Goal: Use online tool/utility: Utilize a website feature to perform a specific function

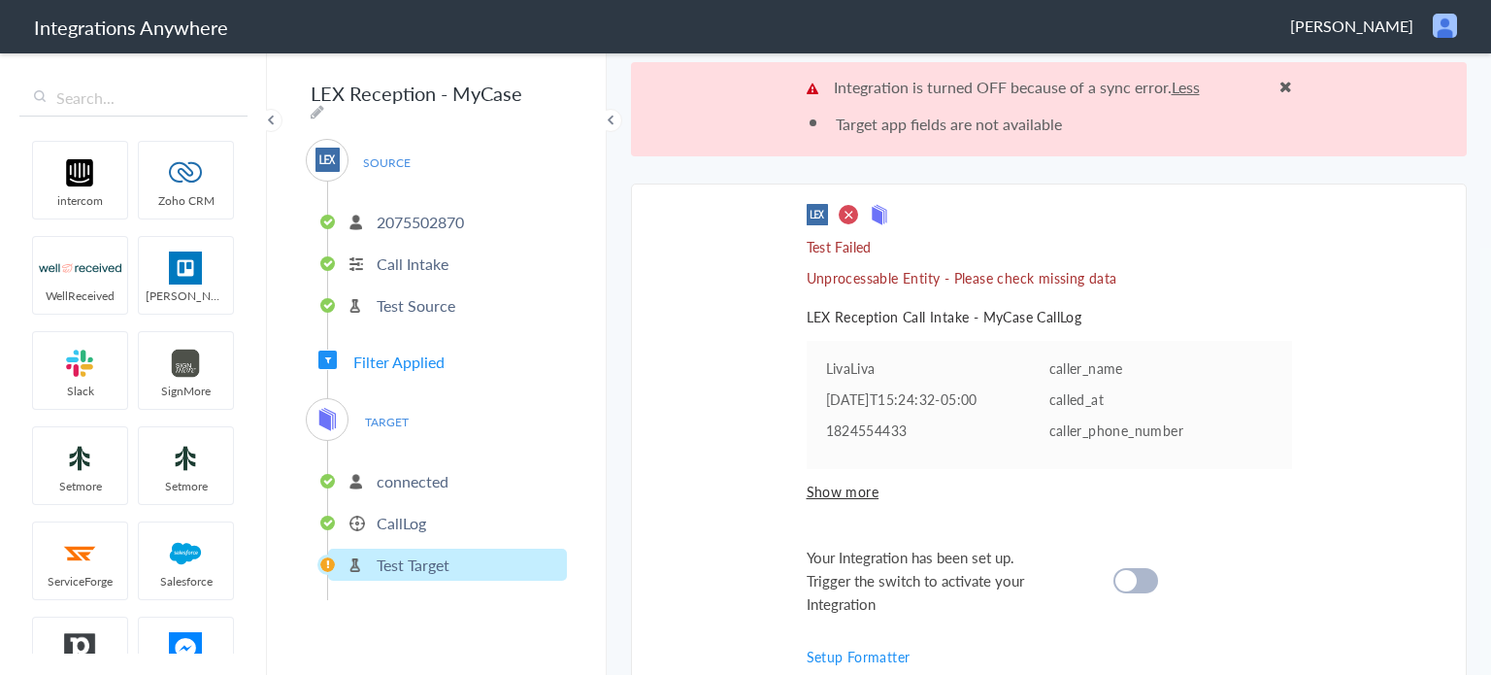
click at [385, 215] on p "2075502870" at bounding box center [420, 222] width 87 height 22
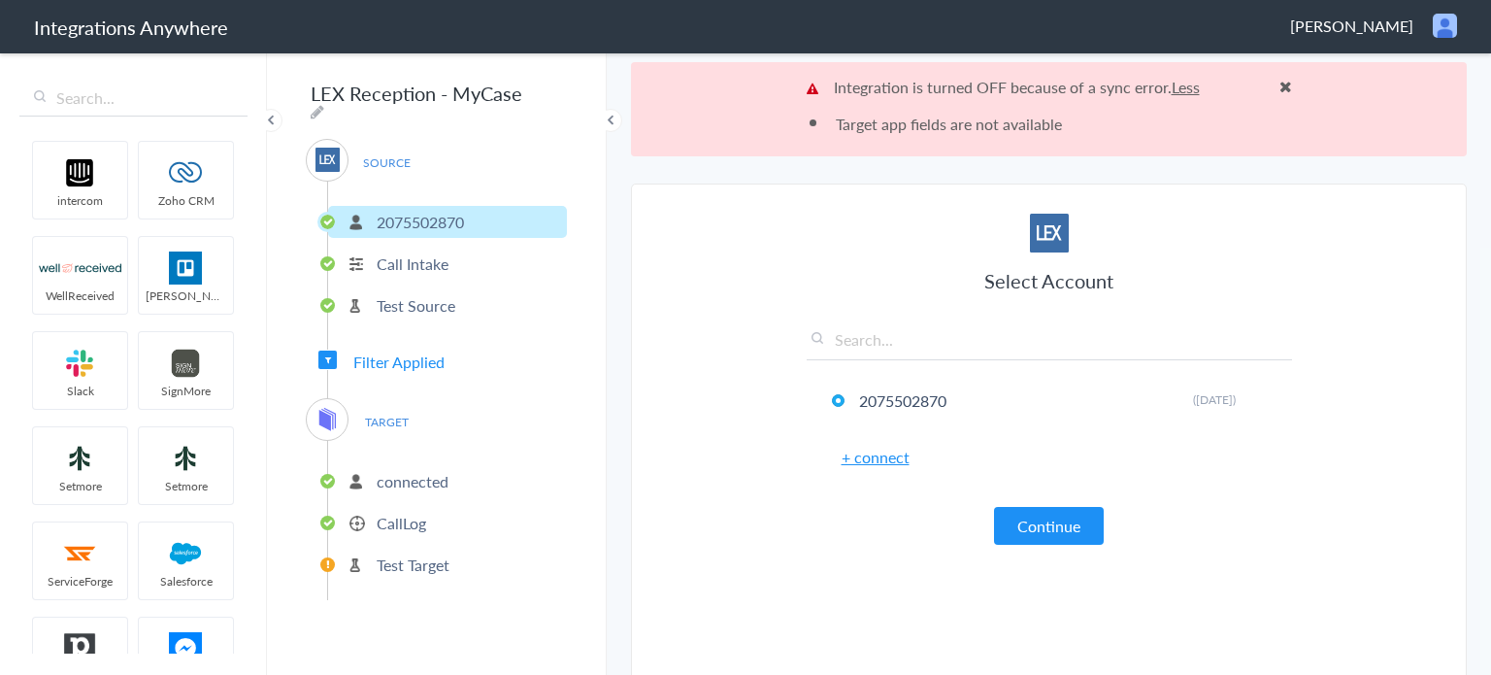
click at [388, 252] on p "Call Intake" at bounding box center [413, 263] width 72 height 22
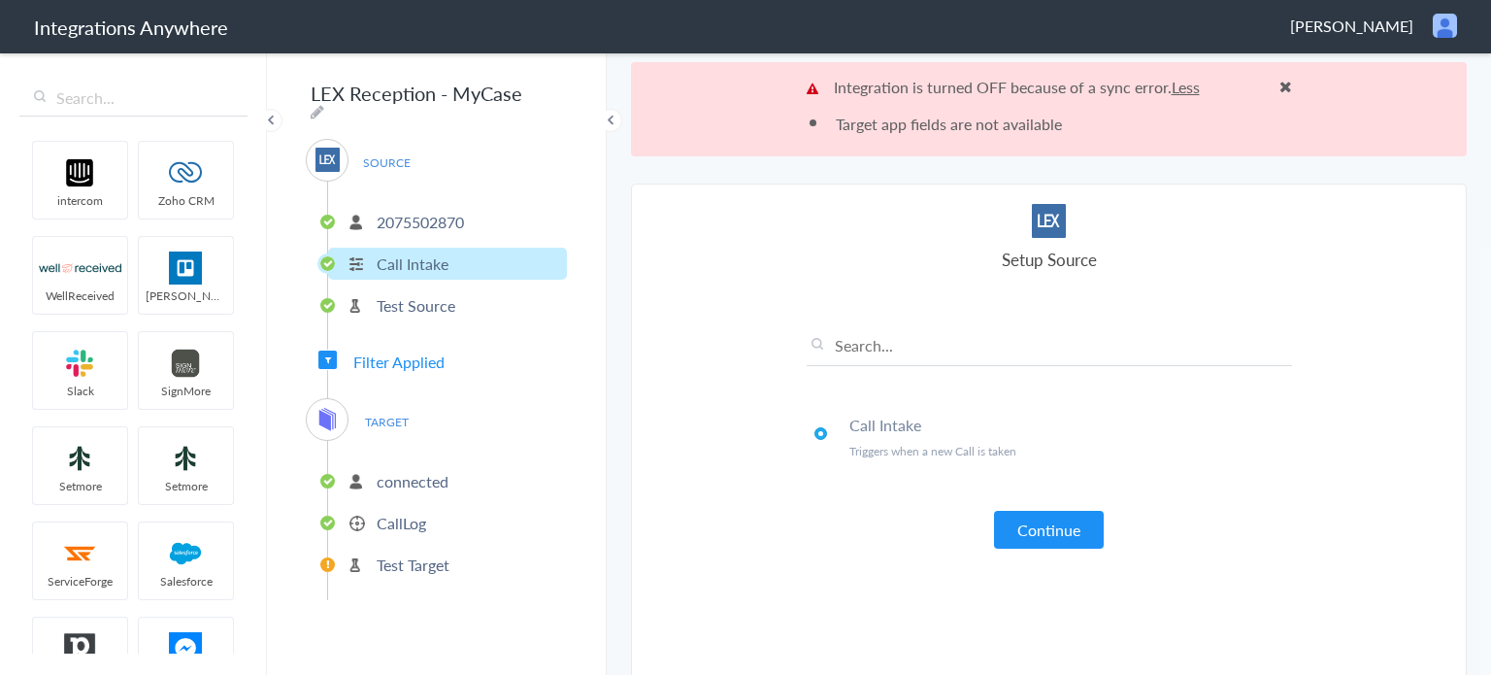
click at [404, 298] on p "Test Source" at bounding box center [416, 305] width 79 height 22
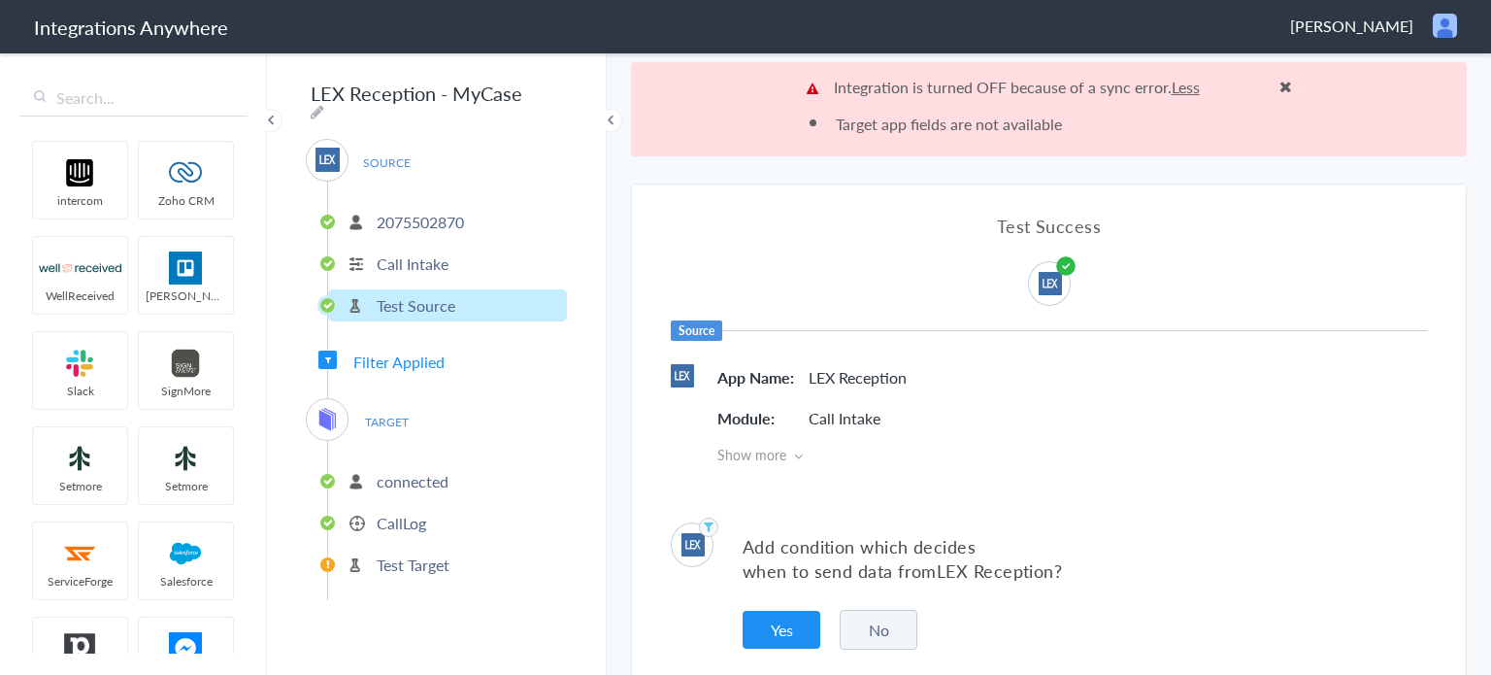
click at [408, 470] on p "connected" at bounding box center [413, 481] width 72 height 22
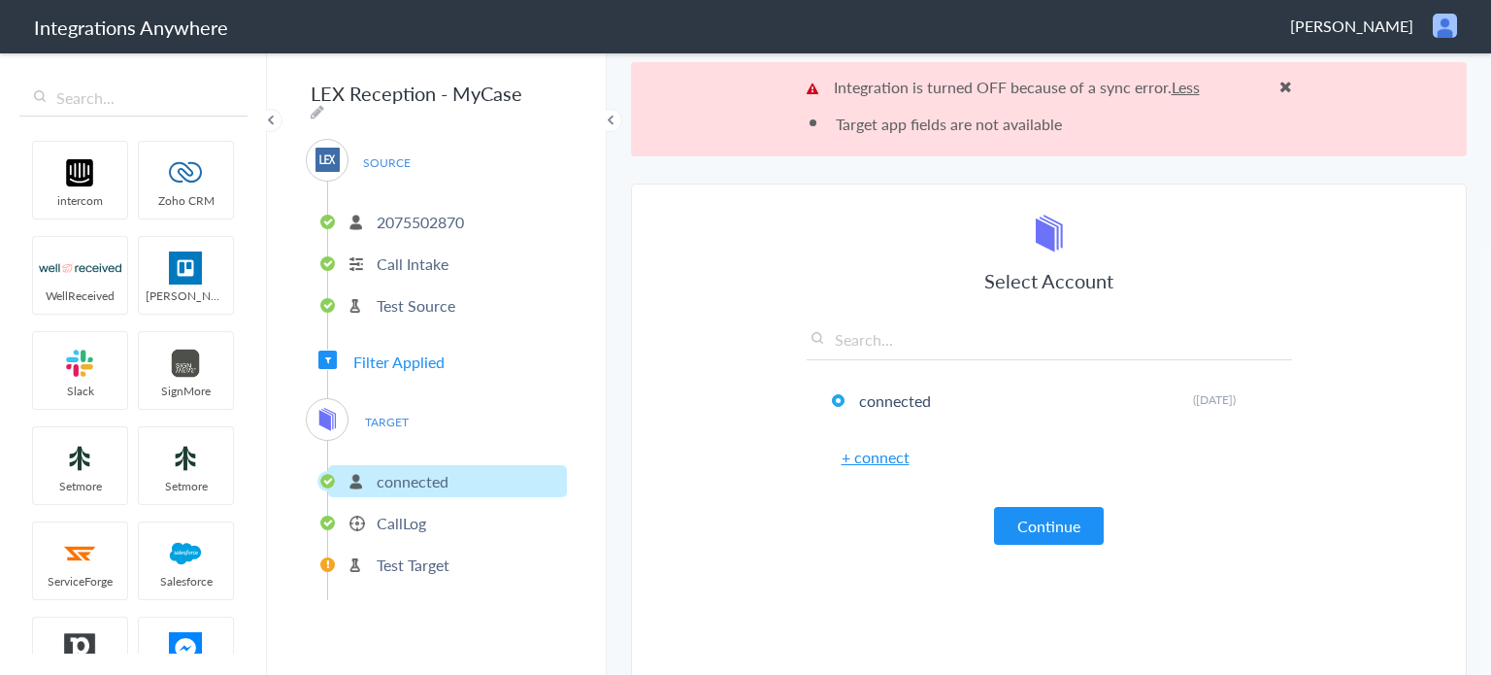
click at [399, 414] on span "TARGET" at bounding box center [386, 422] width 74 height 26
click at [414, 294] on p "Test Source" at bounding box center [416, 305] width 79 height 22
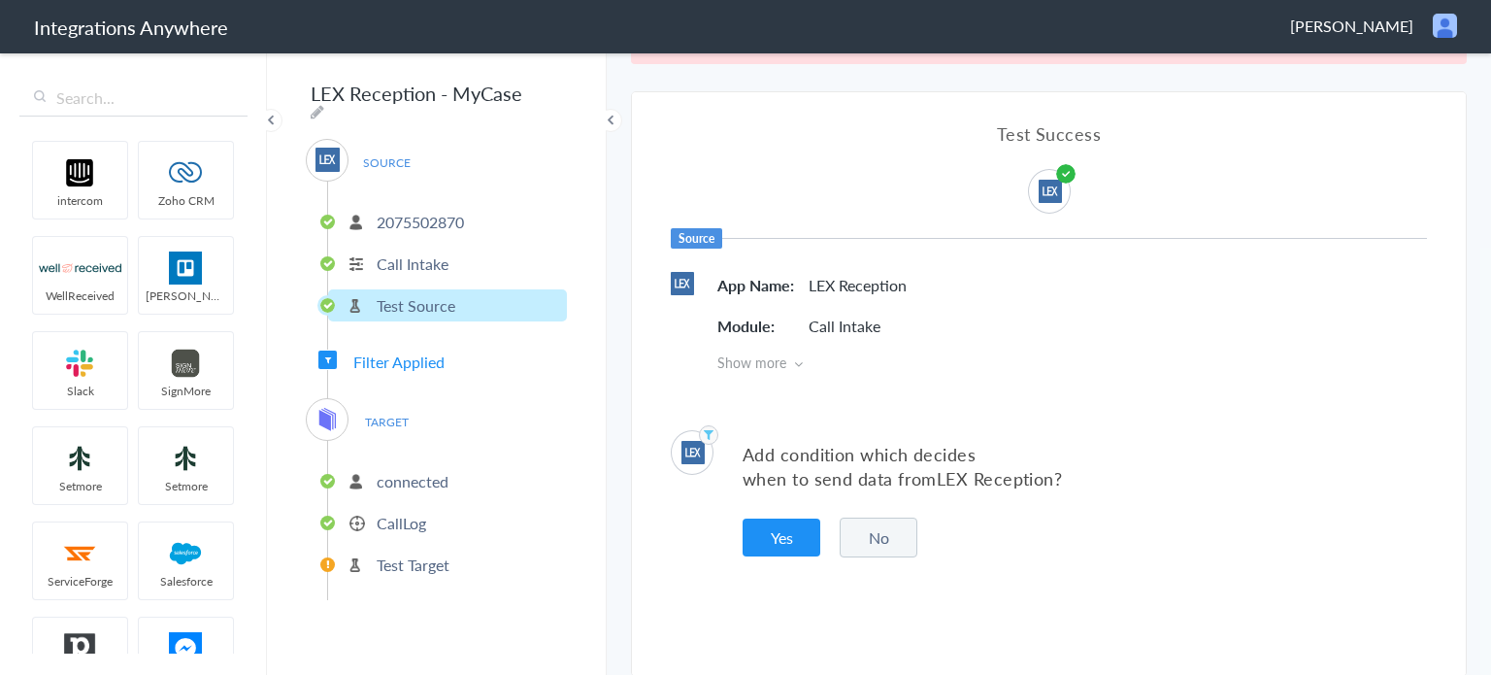
scroll to position [93, 0]
click at [796, 525] on button "Yes" at bounding box center [782, 536] width 78 height 38
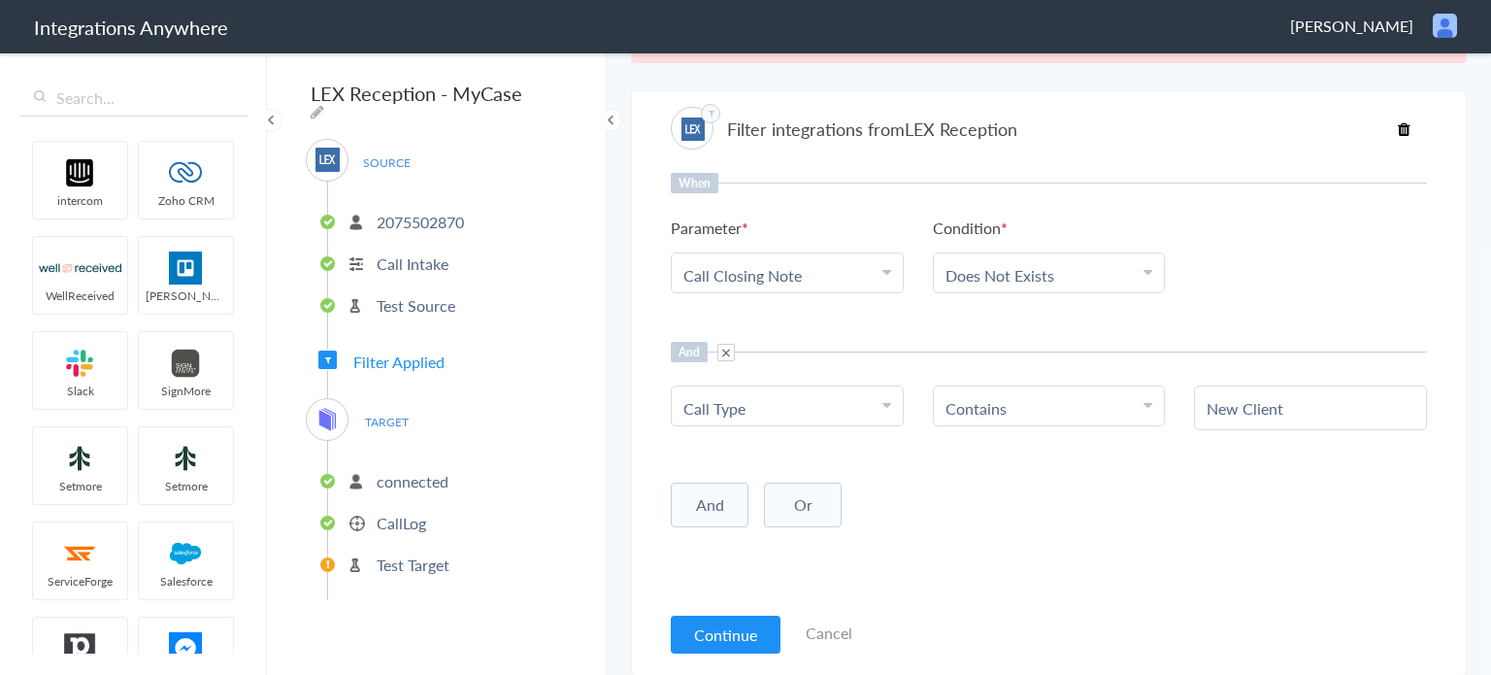
click at [426, 470] on p "connected" at bounding box center [413, 481] width 72 height 22
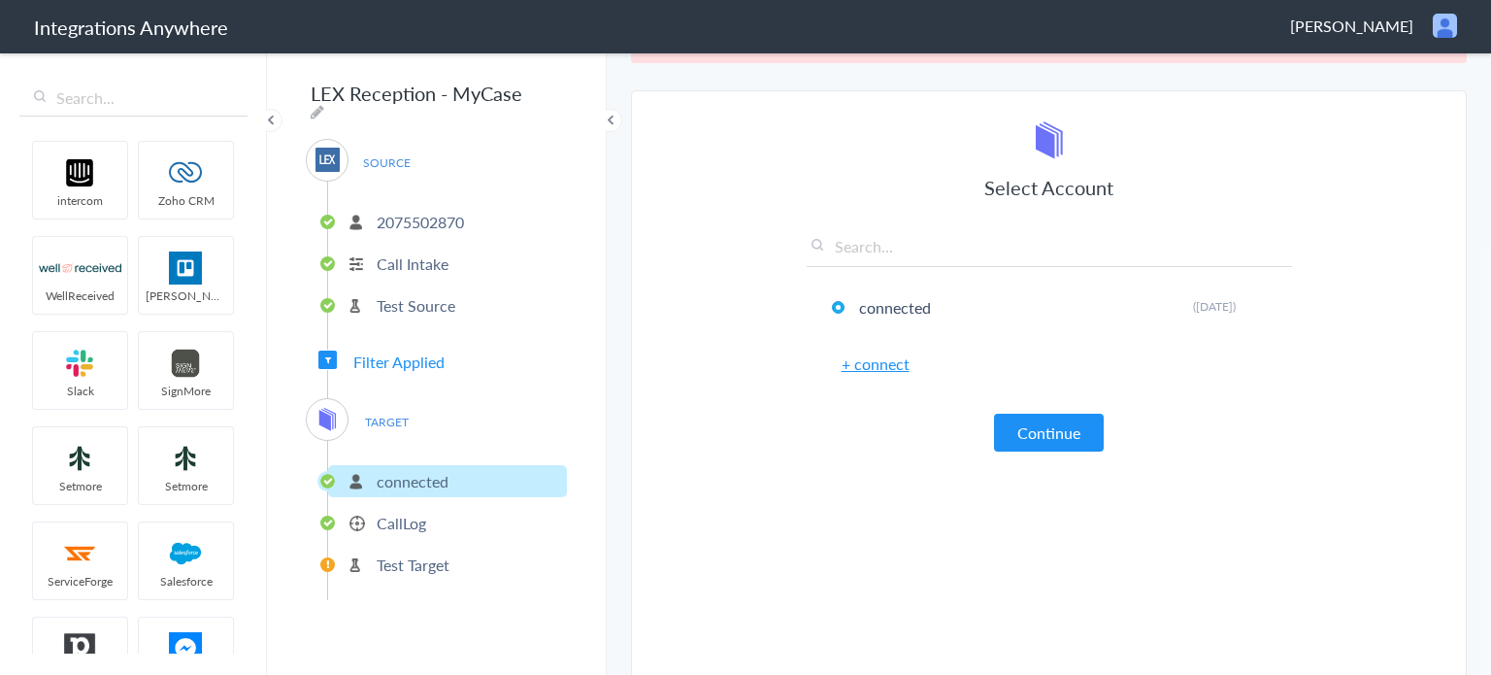
click at [409, 512] on p "CallLog" at bounding box center [402, 523] width 50 height 22
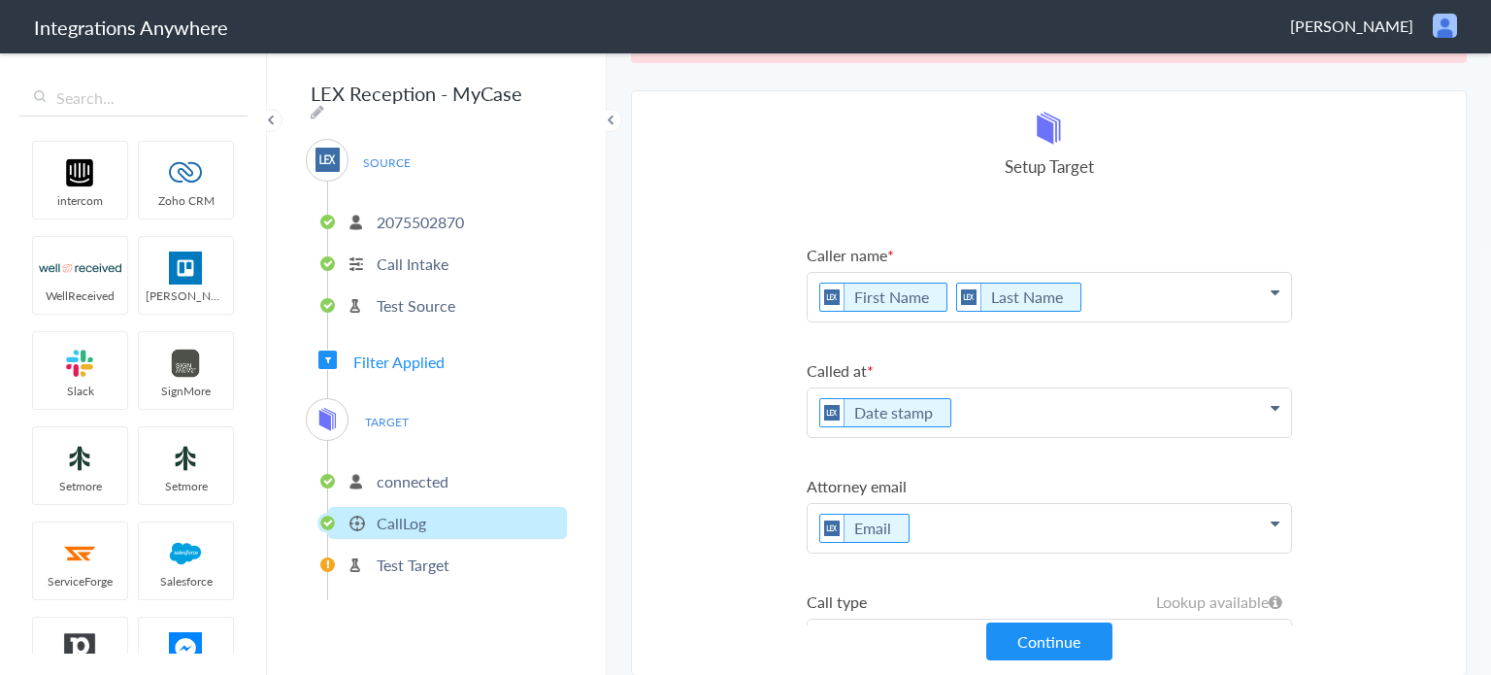
scroll to position [262, 0]
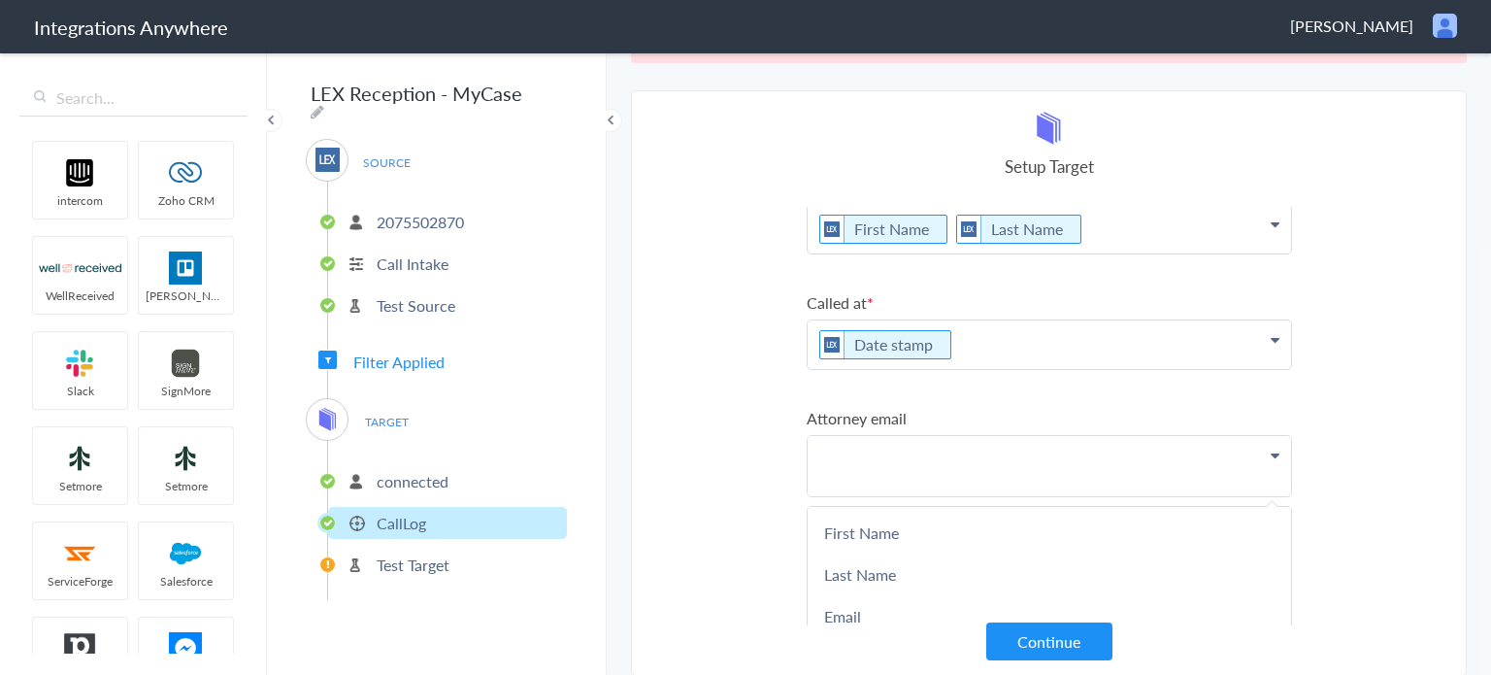
scroll to position [0, 0]
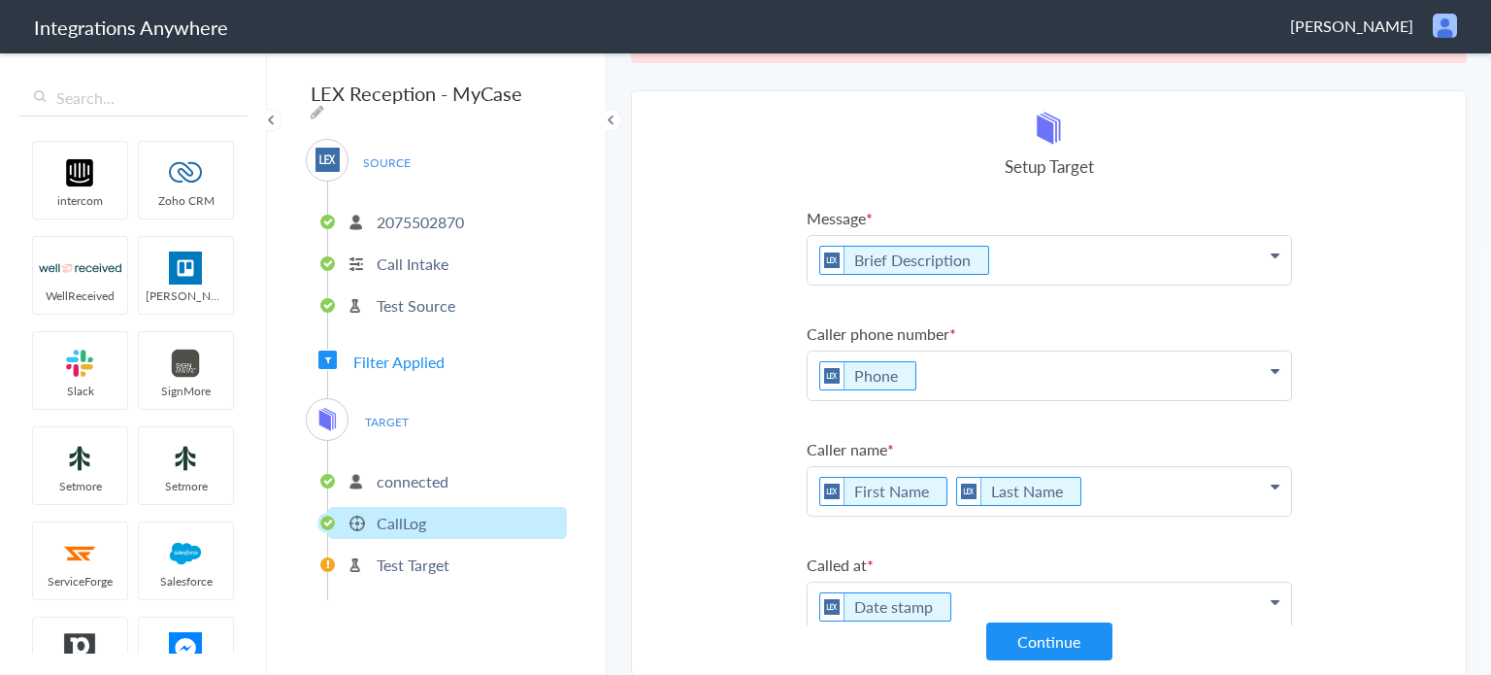
click at [808, 267] on p "Brief Description" at bounding box center [1049, 260] width 483 height 49
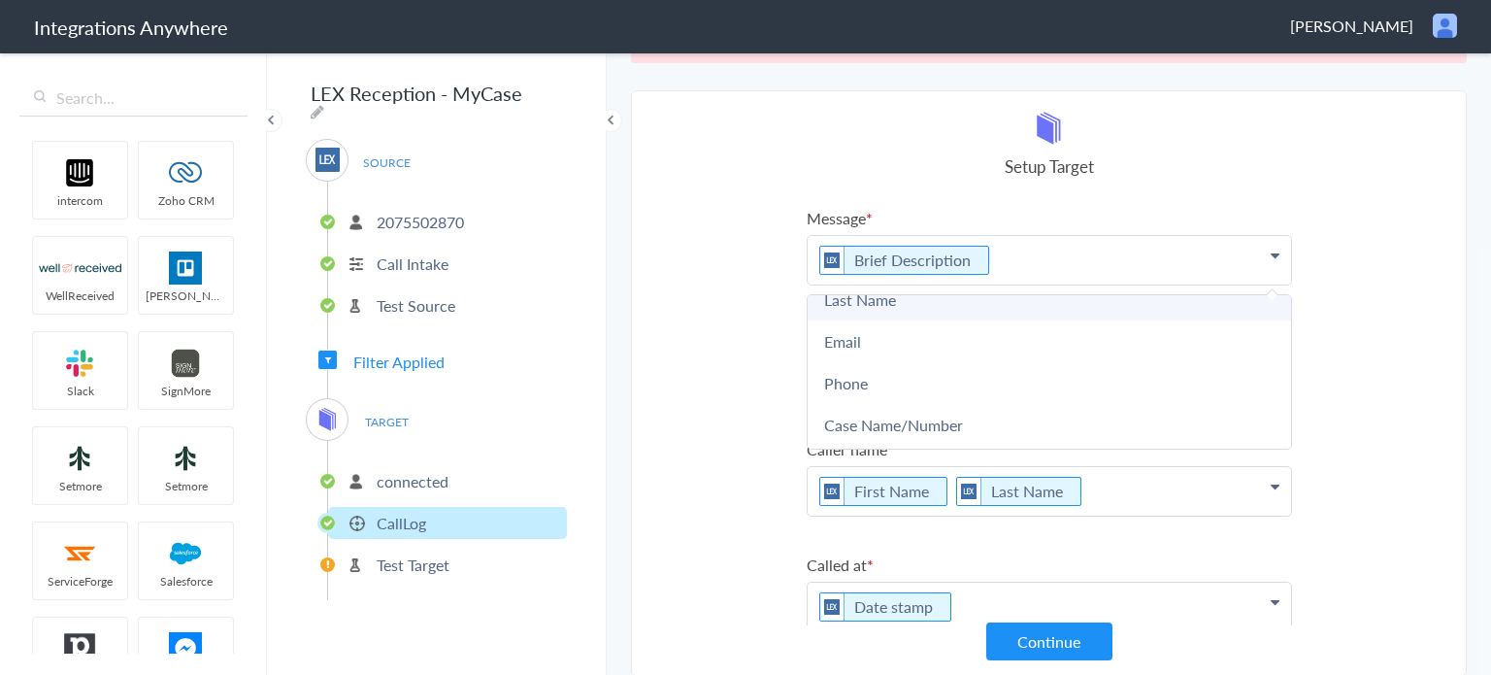
scroll to position [97, 0]
click at [877, 320] on link "Email" at bounding box center [1049, 307] width 483 height 42
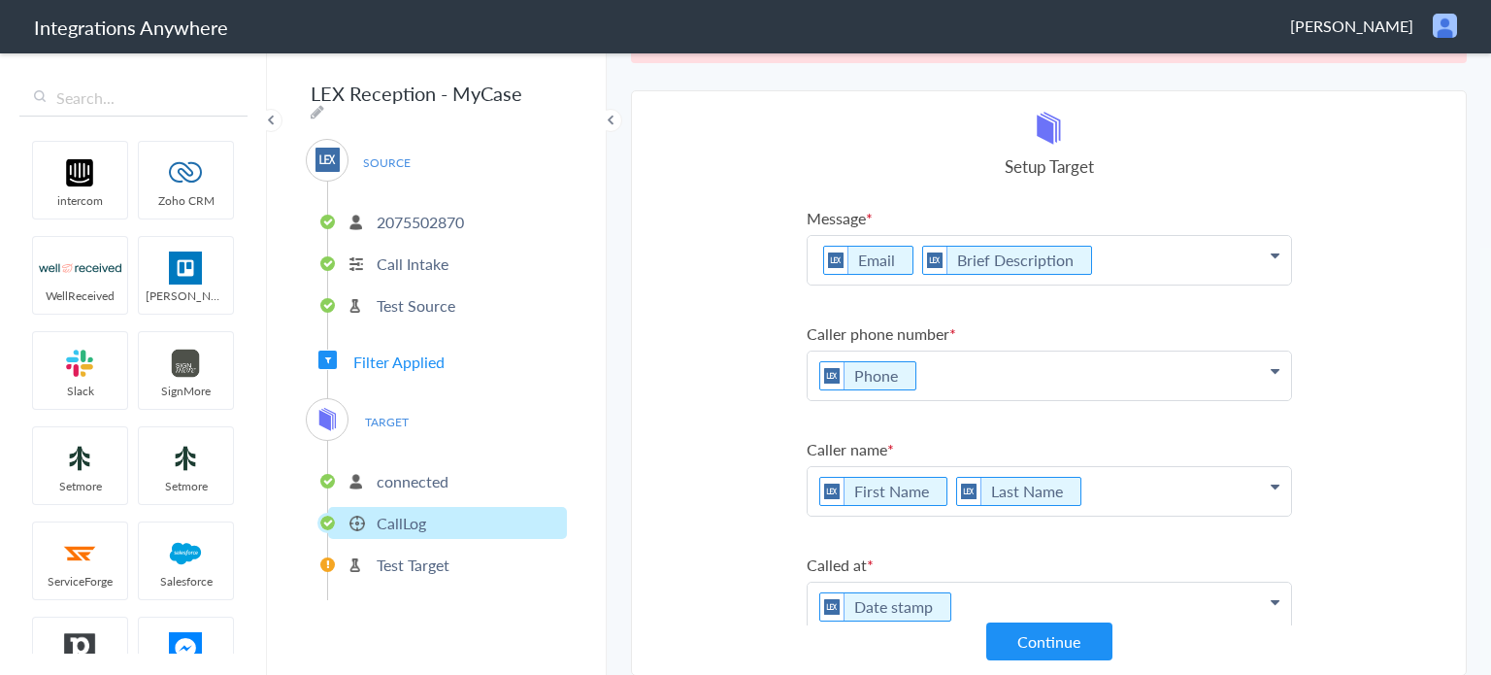
click at [904, 263] on p "Email Brief Description" at bounding box center [1049, 260] width 483 height 49
click at [706, 408] on section "Select Account 2075502870 Rename Delete (4 days ago) + connect Continue Setup S…" at bounding box center [1049, 382] width 836 height 585
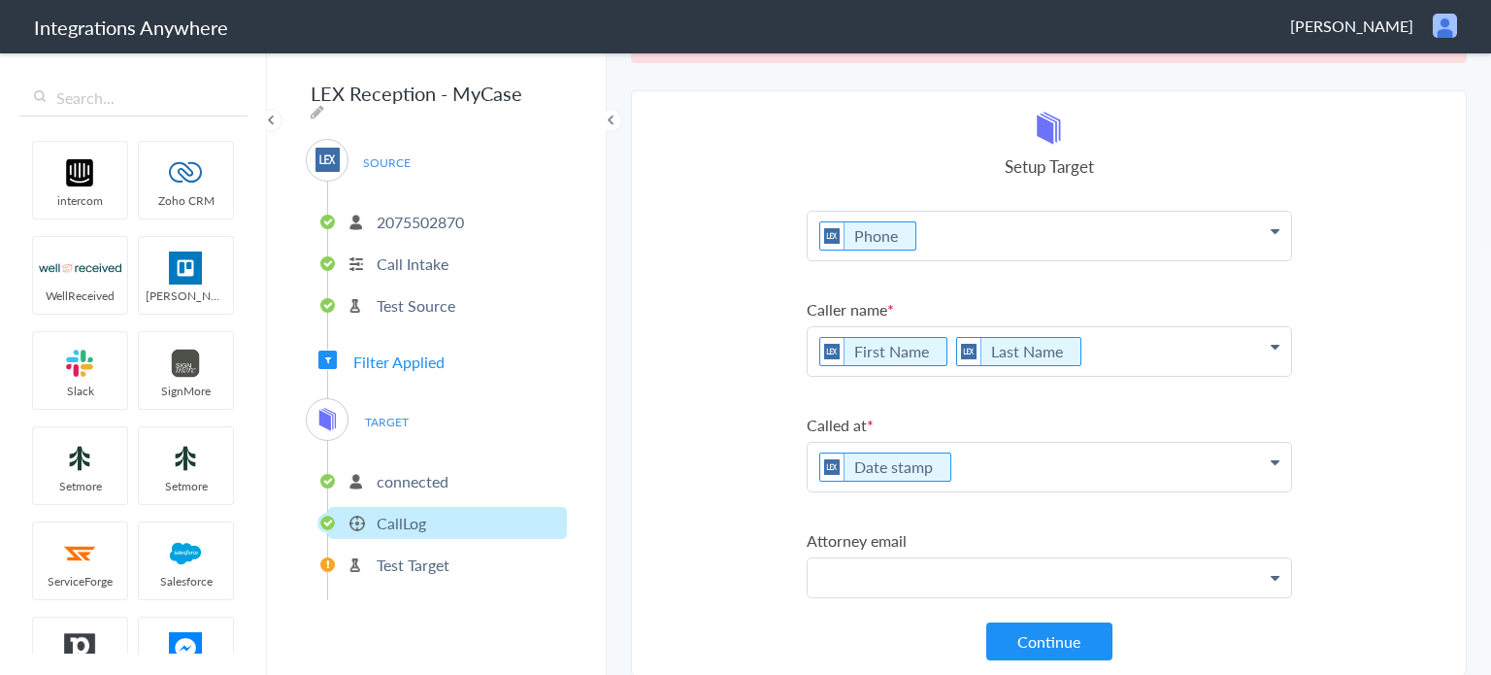
scroll to position [253, 0]
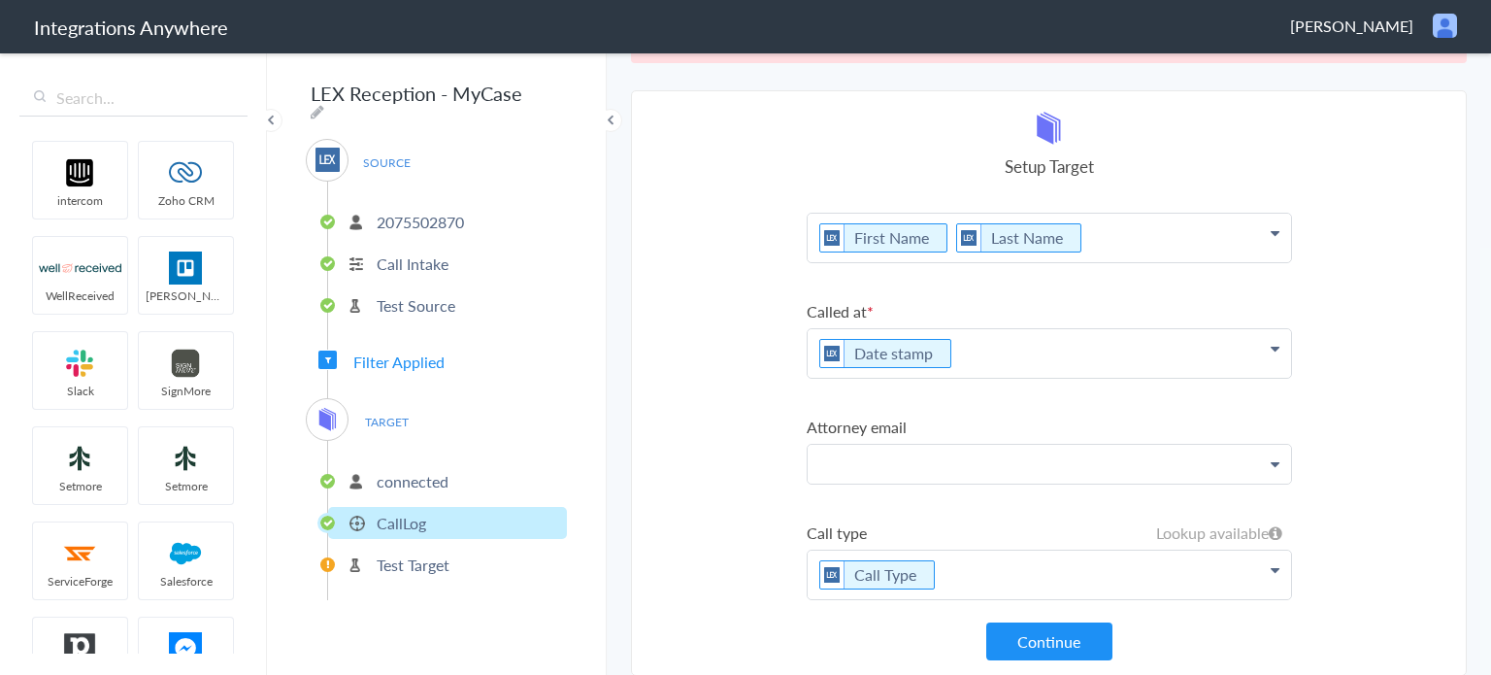
click at [947, 31] on p "Call Type" at bounding box center [1049, 7] width 483 height 49
click at [1271, 10] on icon at bounding box center [1275, 2] width 9 height 16
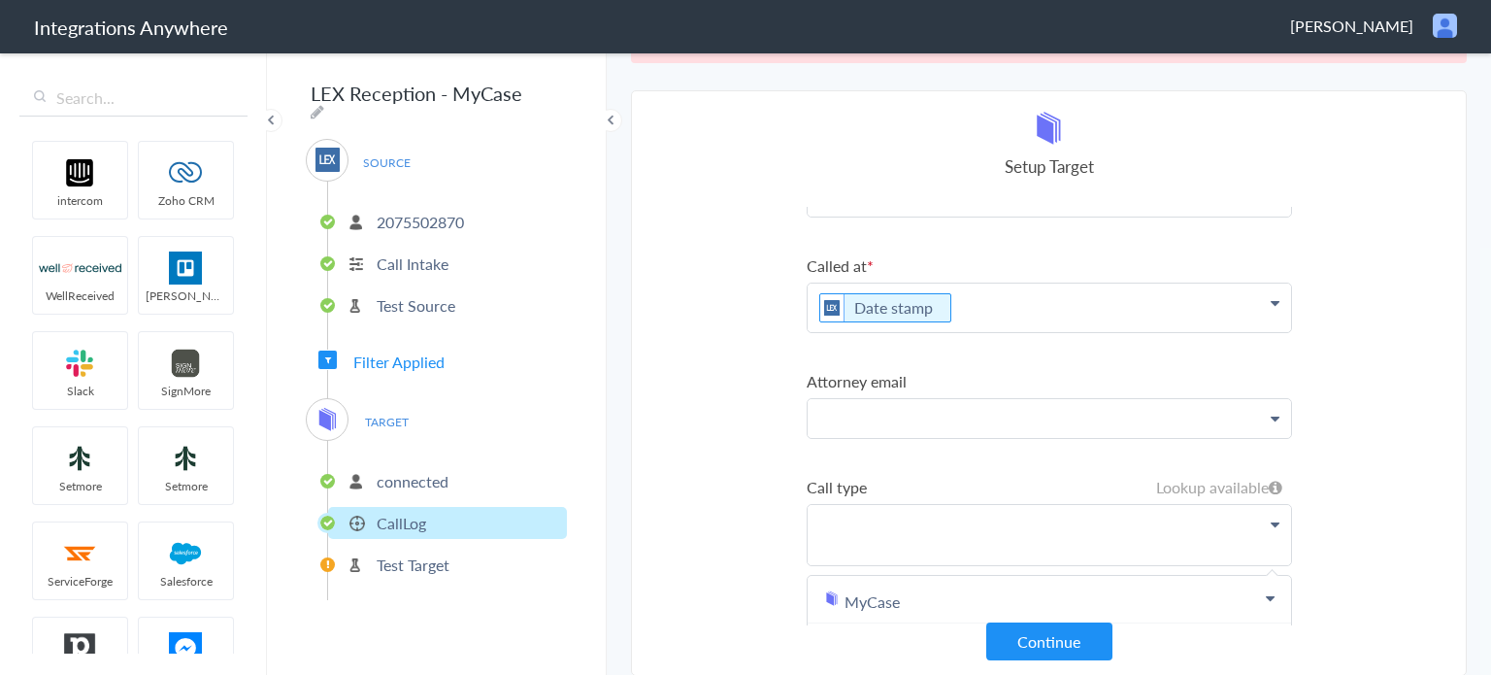
scroll to position [342, 0]
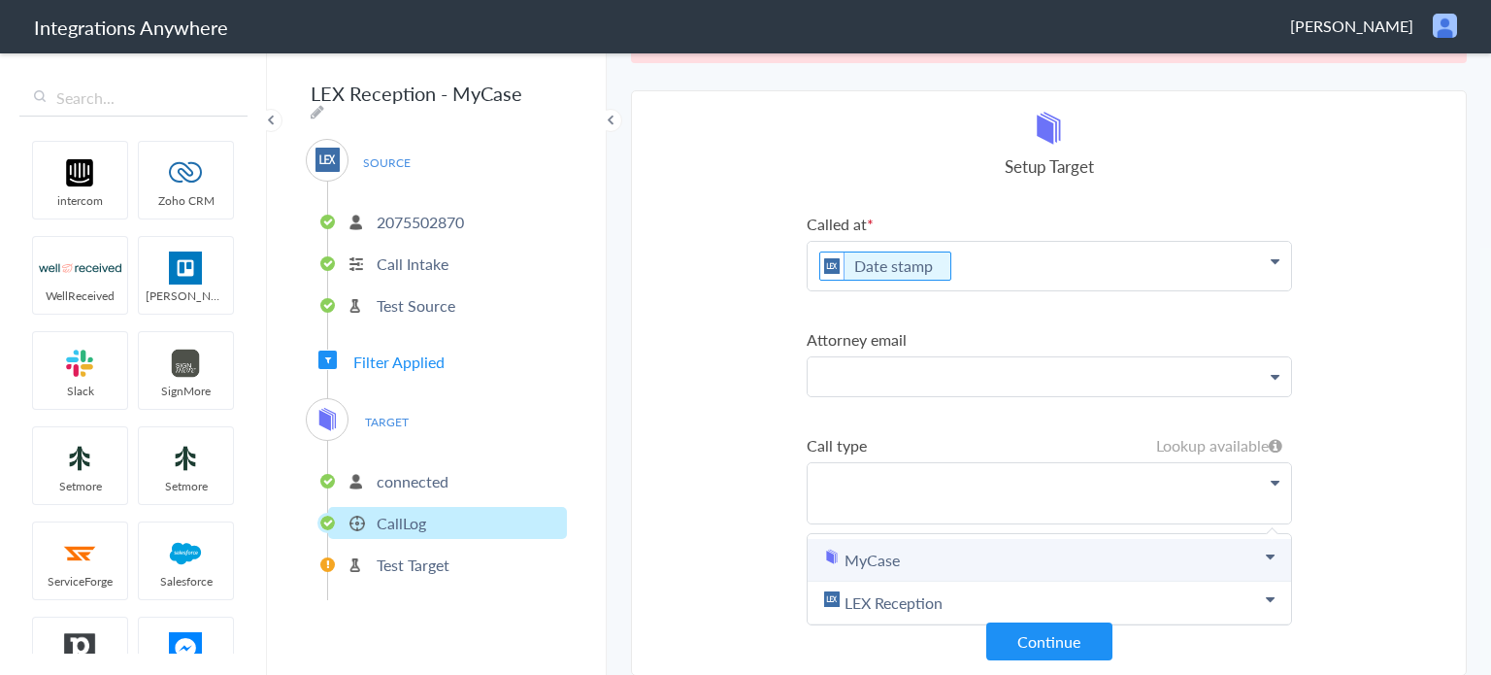
click at [1200, 539] on link "MyCase" at bounding box center [1049, 560] width 483 height 43
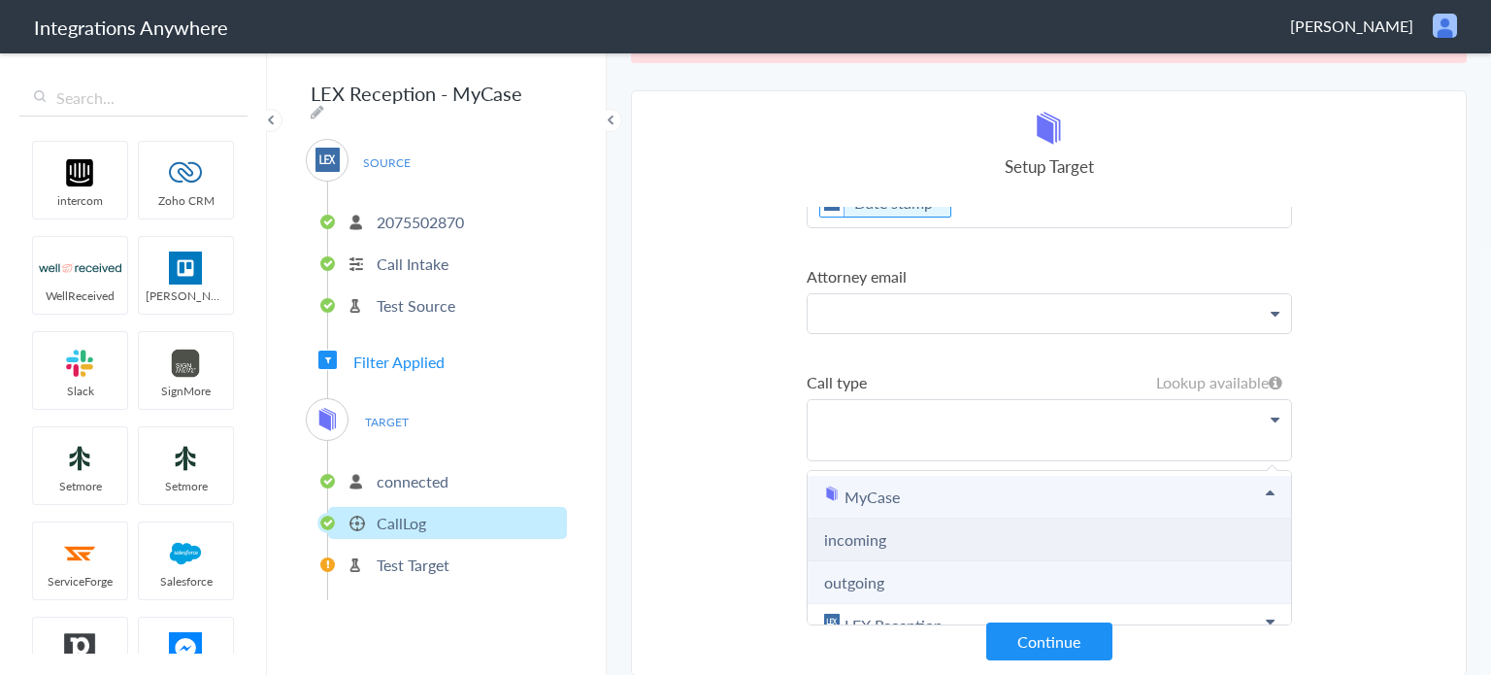
click at [870, 528] on link "incoming" at bounding box center [855, 539] width 62 height 22
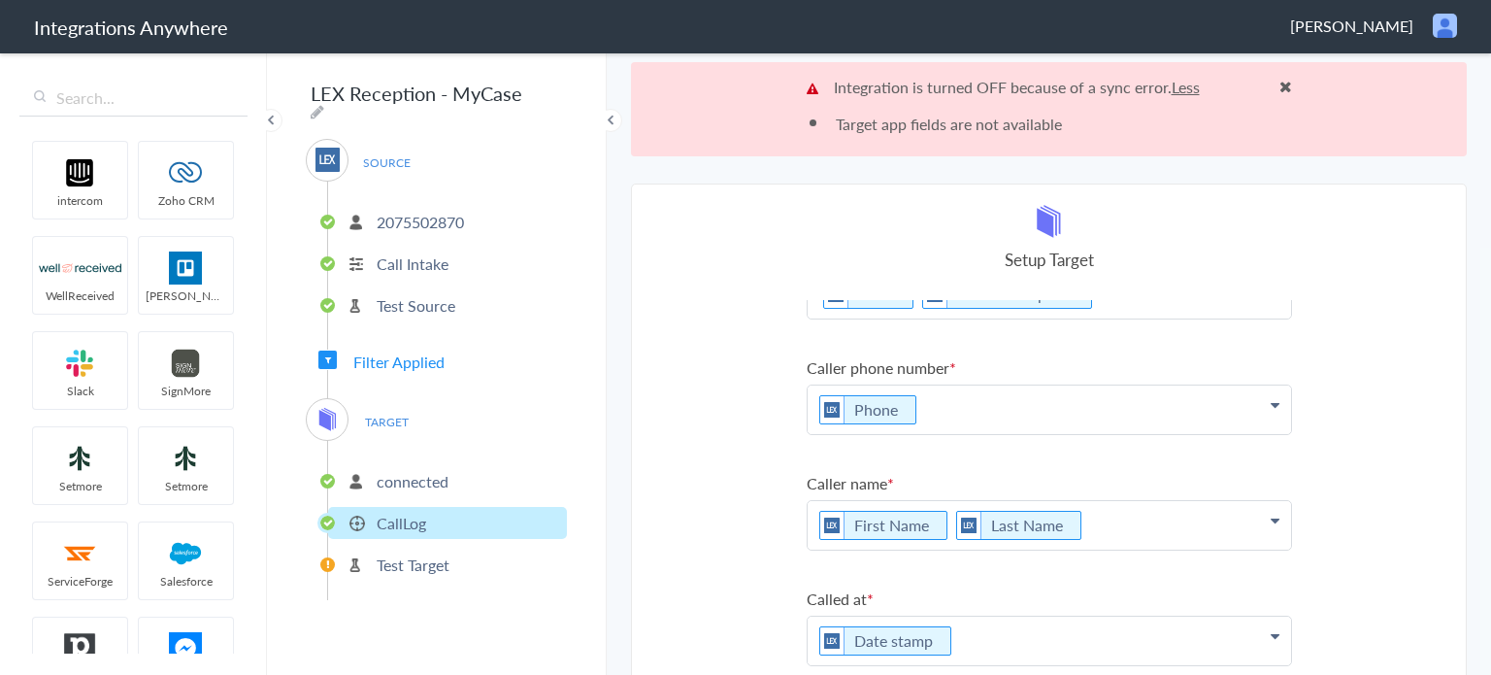
scroll to position [0, 0]
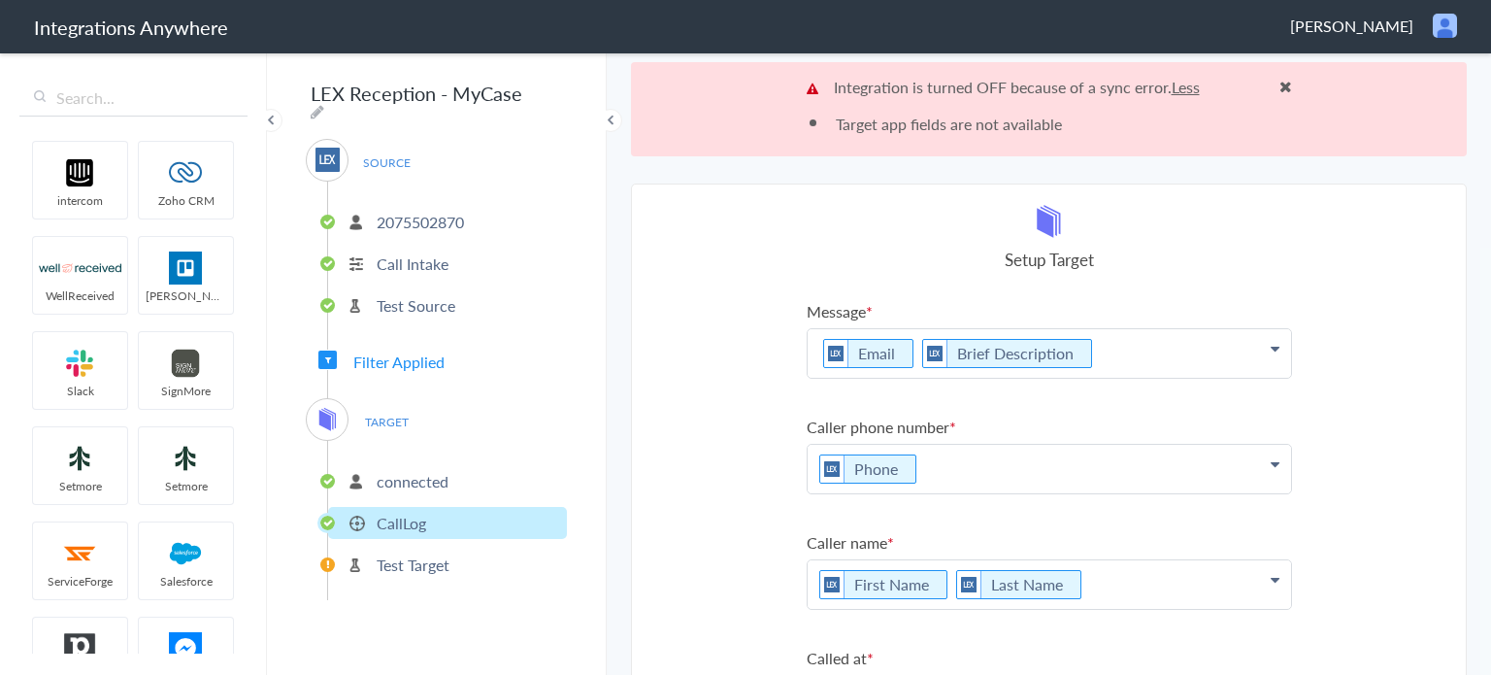
click at [1127, 353] on p "Email Brief Description" at bounding box center [1049, 353] width 483 height 49
click at [903, 356] on p "Email Brief Description" at bounding box center [1049, 353] width 483 height 49
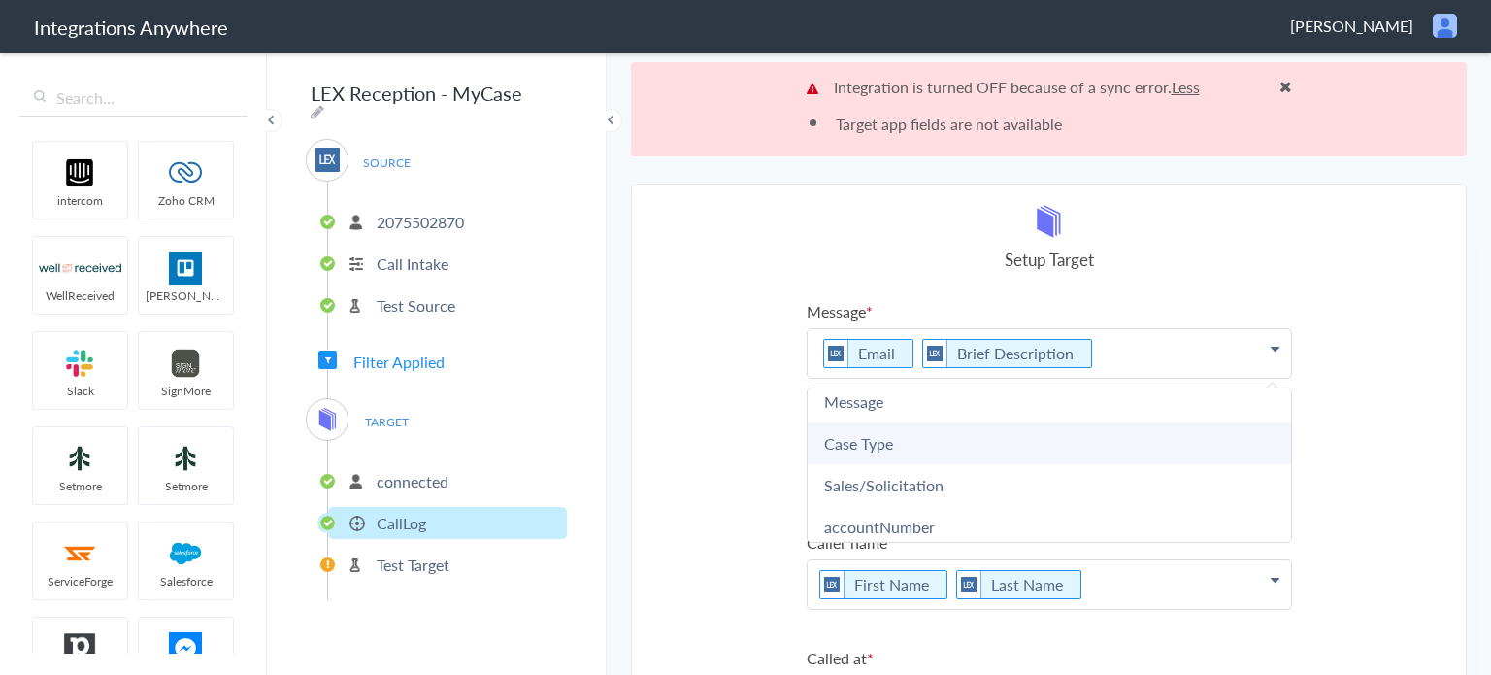
click at [891, 438] on link "Case Type" at bounding box center [1049, 443] width 483 height 42
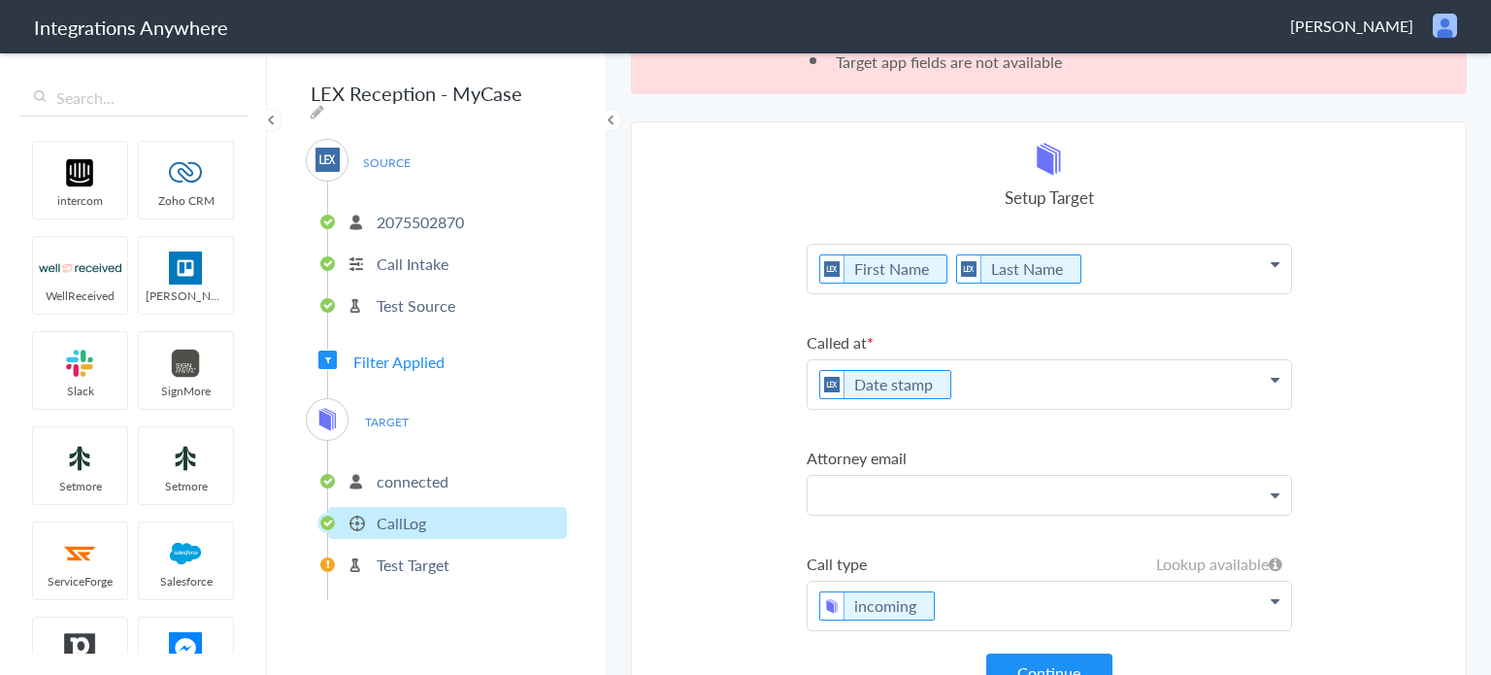
scroll to position [93, 0]
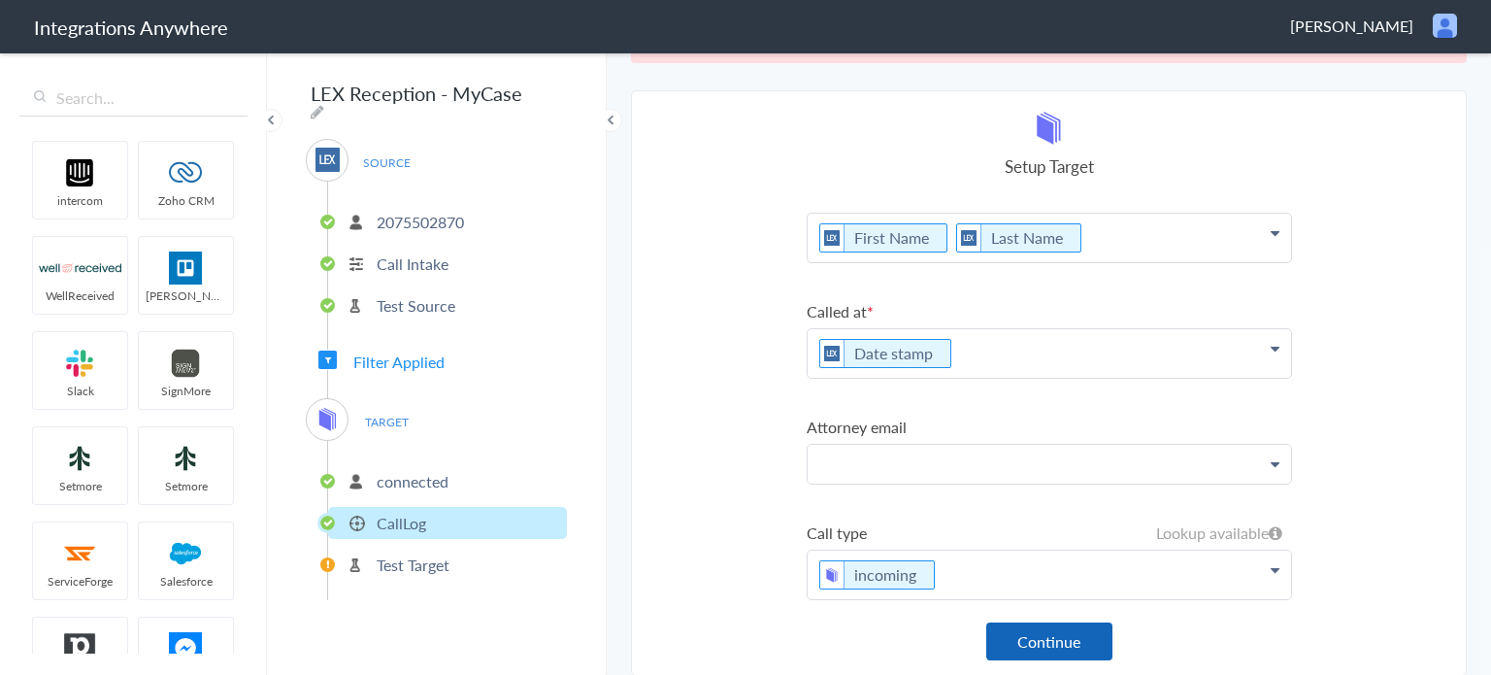
click at [1009, 641] on button "Continue" at bounding box center [1049, 641] width 126 height 38
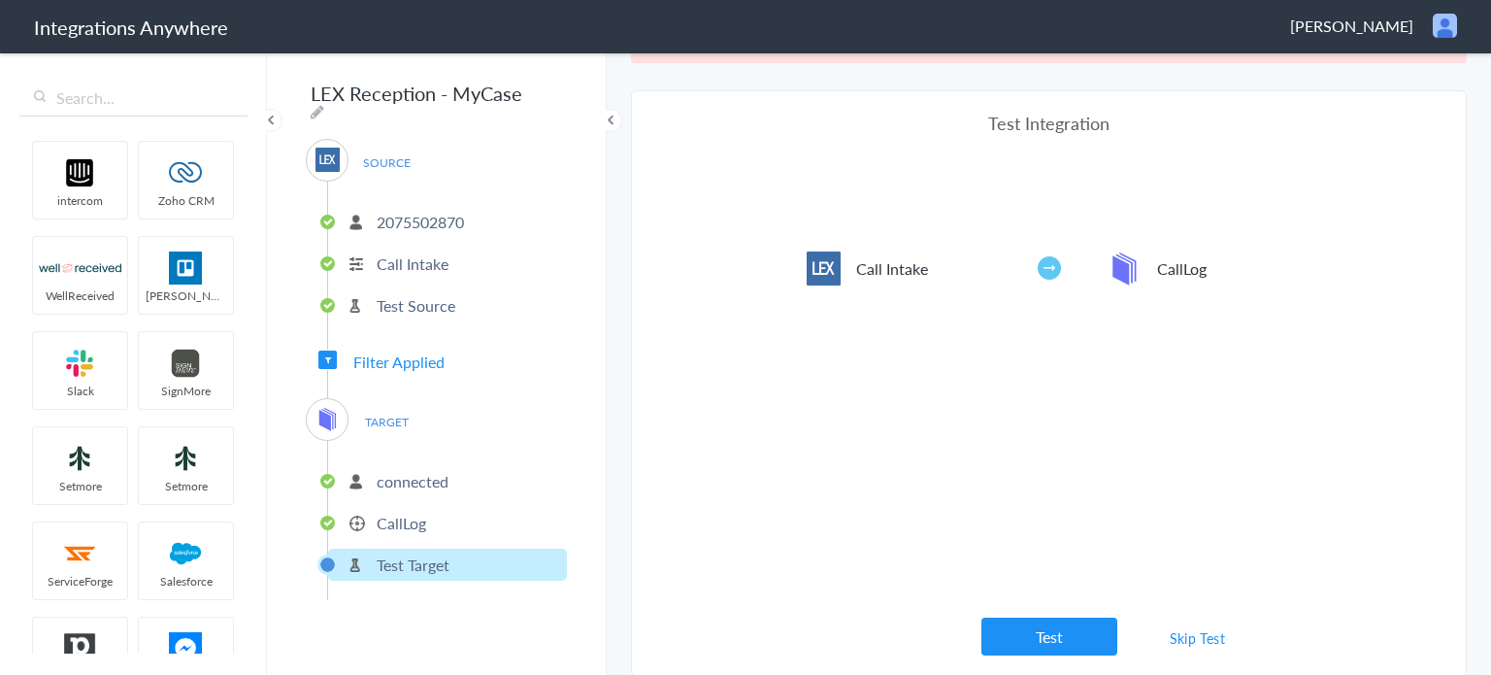
click at [1040, 642] on button "Test" at bounding box center [1049, 636] width 136 height 38
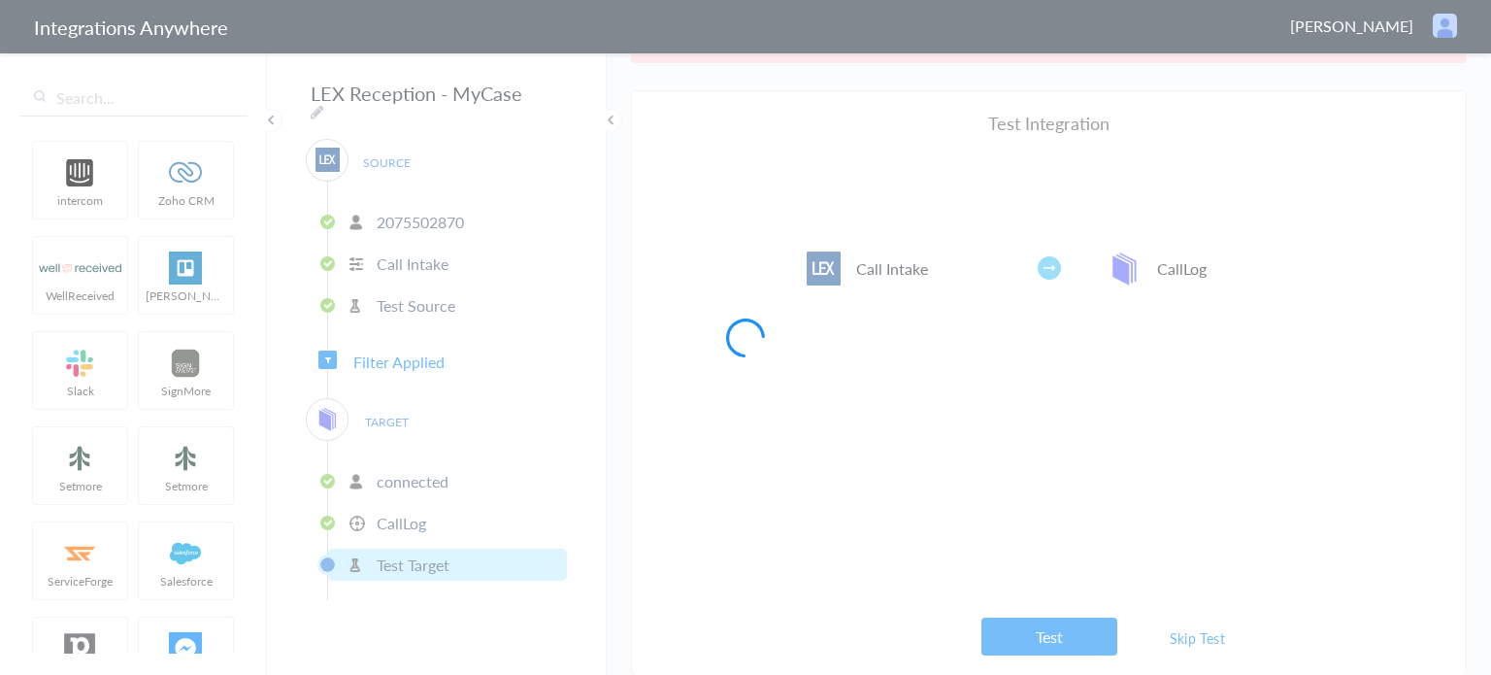
scroll to position [0, 0]
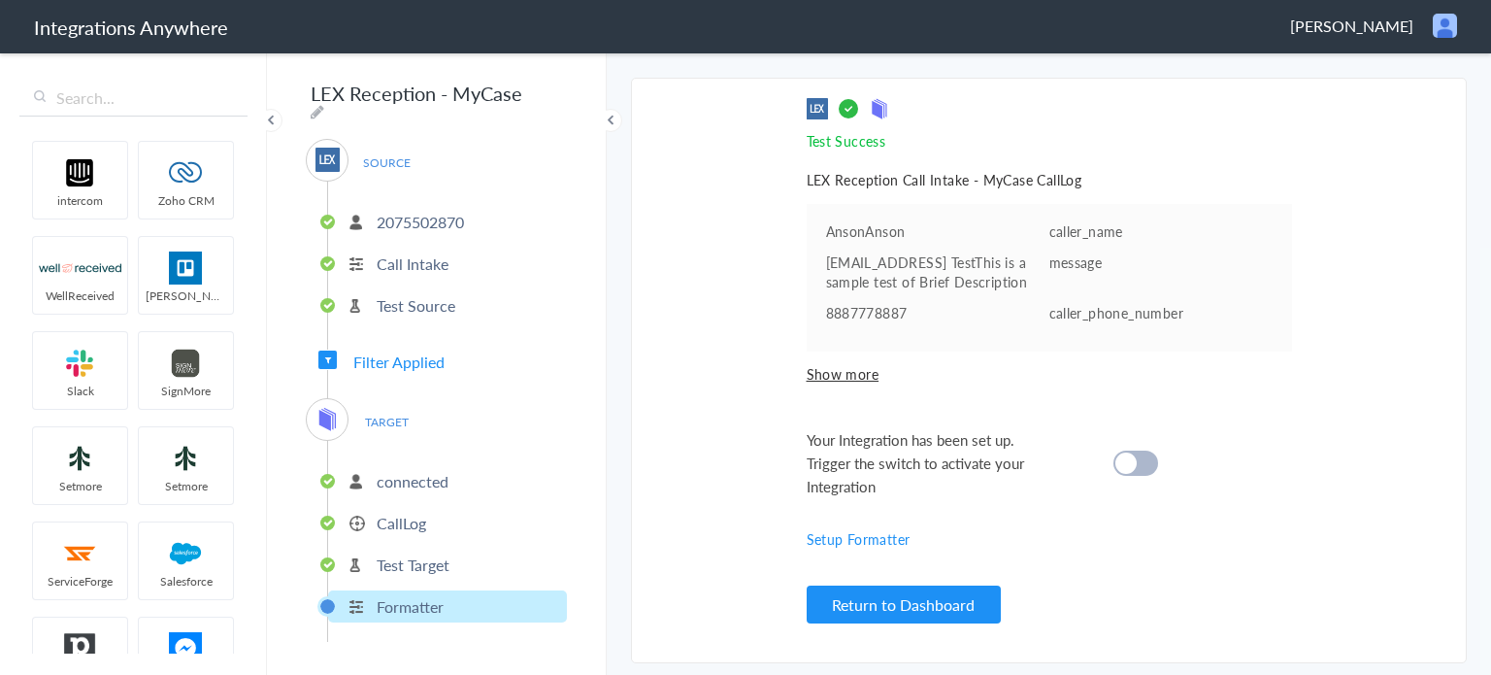
click at [1139, 469] on div at bounding box center [1135, 462] width 45 height 25
click at [919, 612] on button "Return to Dashboard" at bounding box center [904, 604] width 194 height 38
